Goal: Find specific page/section: Find specific page/section

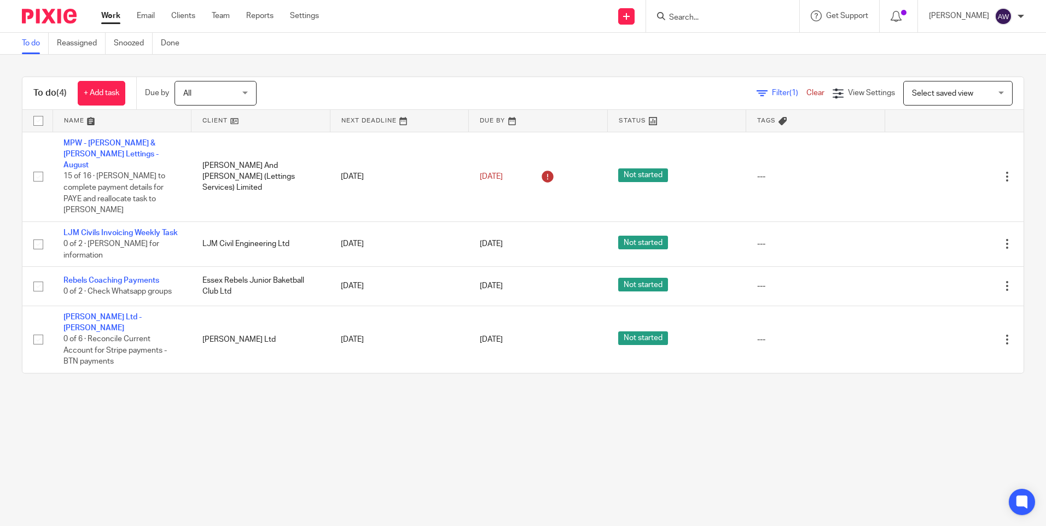
click at [708, 19] on input "Search" at bounding box center [717, 18] width 98 height 10
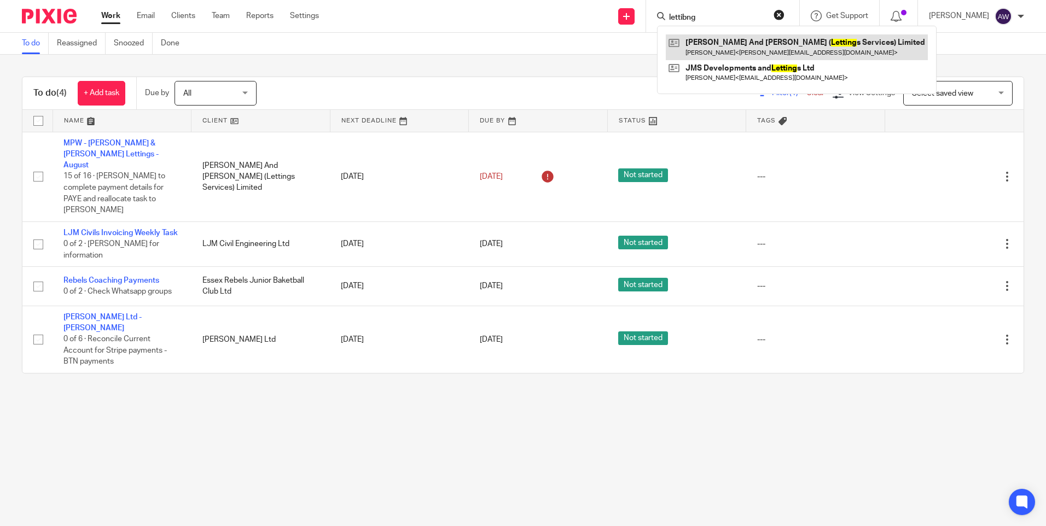
type input "lettibng"
click at [726, 43] on link at bounding box center [797, 46] width 262 height 25
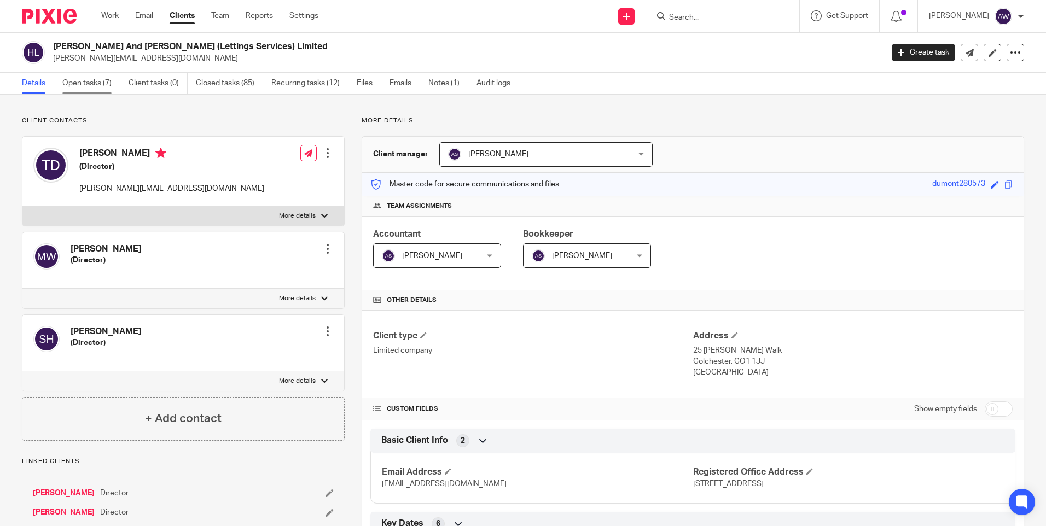
click at [89, 84] on link "Open tasks (7)" at bounding box center [91, 83] width 58 height 21
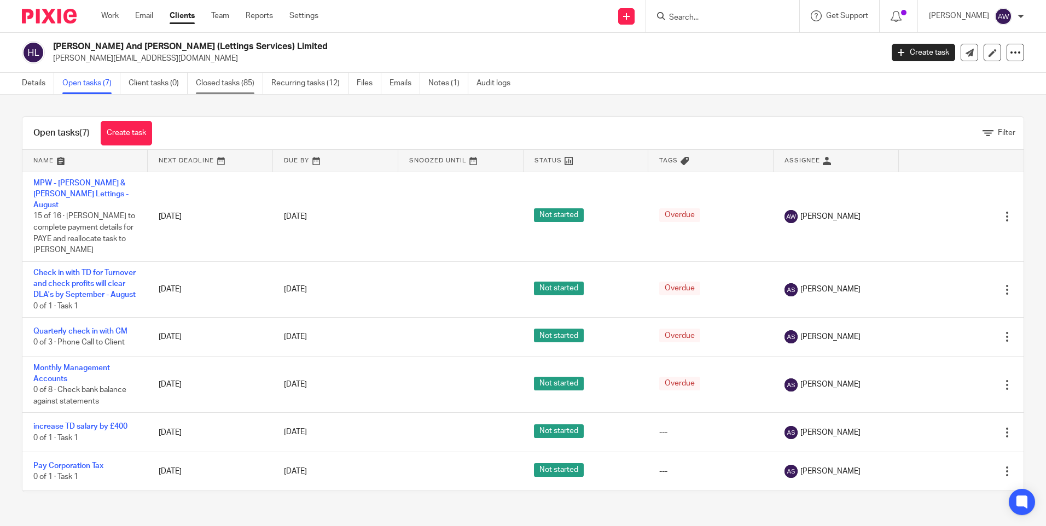
click at [243, 79] on link "Closed tasks (85)" at bounding box center [229, 83] width 67 height 21
